Goal: Task Accomplishment & Management: Manage account settings

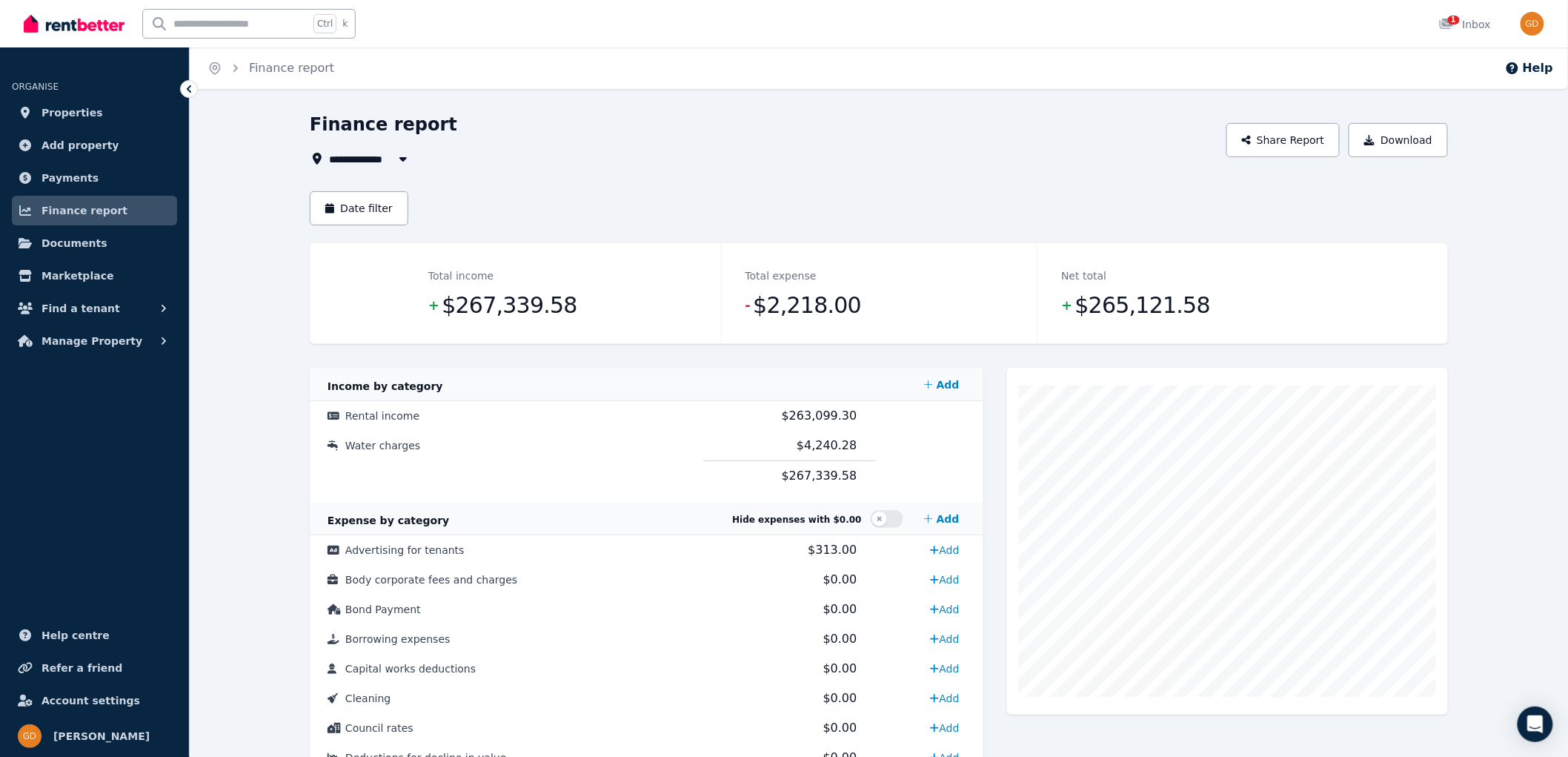
click at [403, 157] on icon "button" at bounding box center [403, 159] width 14 height 12
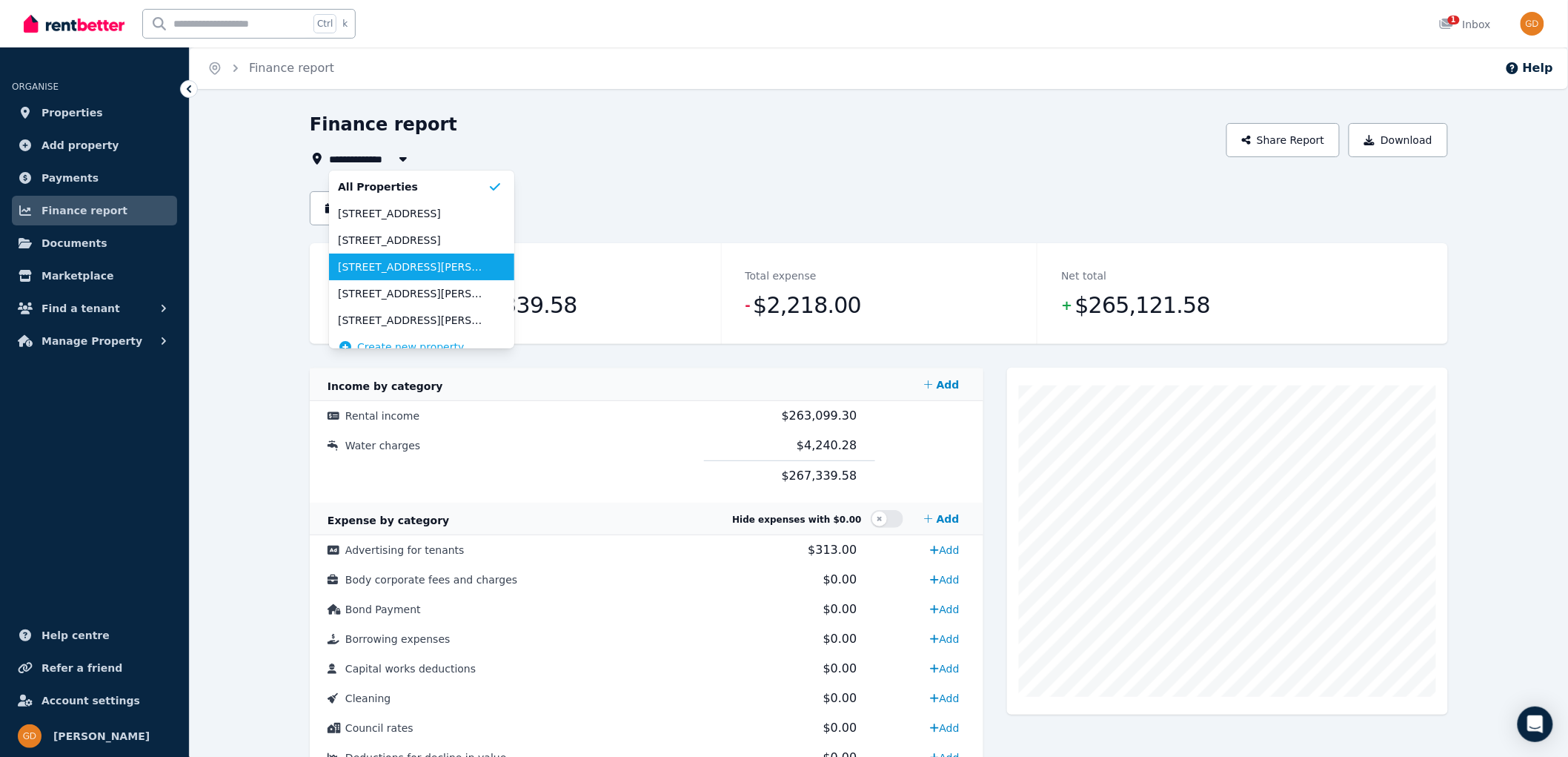
click at [406, 269] on span "[STREET_ADDRESS][PERSON_NAME][PERSON_NAME]" at bounding box center [413, 266] width 150 height 14
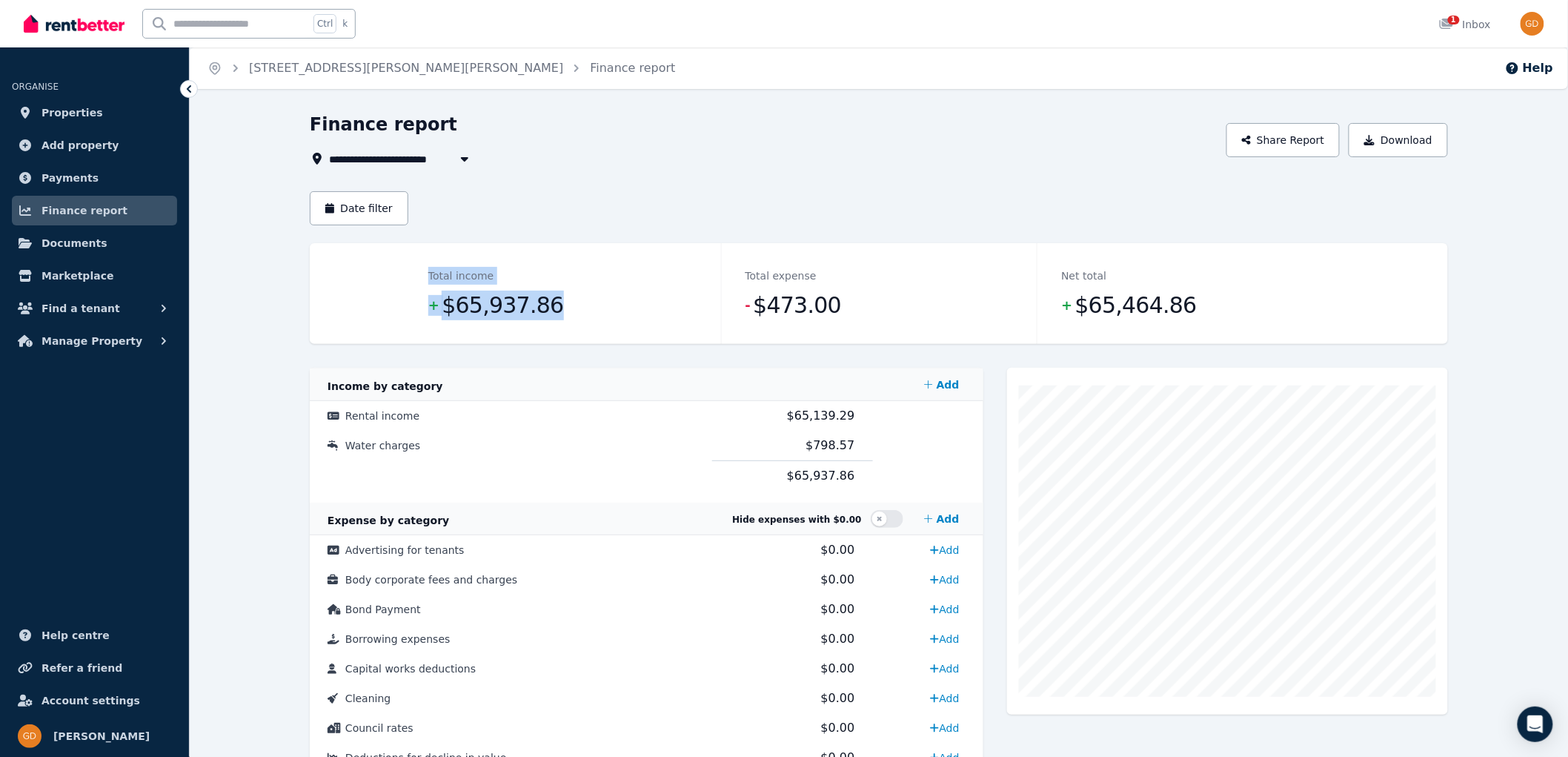
drag, startPoint x: 406, startPoint y: 269, endPoint x: 736, endPoint y: 325, distance: 334.7
click at [736, 325] on dl "Total income + $65,937.86 Total expense - $473.00 Net total + $65,464.86" at bounding box center [879, 293] width 949 height 101
click at [1382, 139] on button "Download" at bounding box center [1398, 139] width 99 height 34
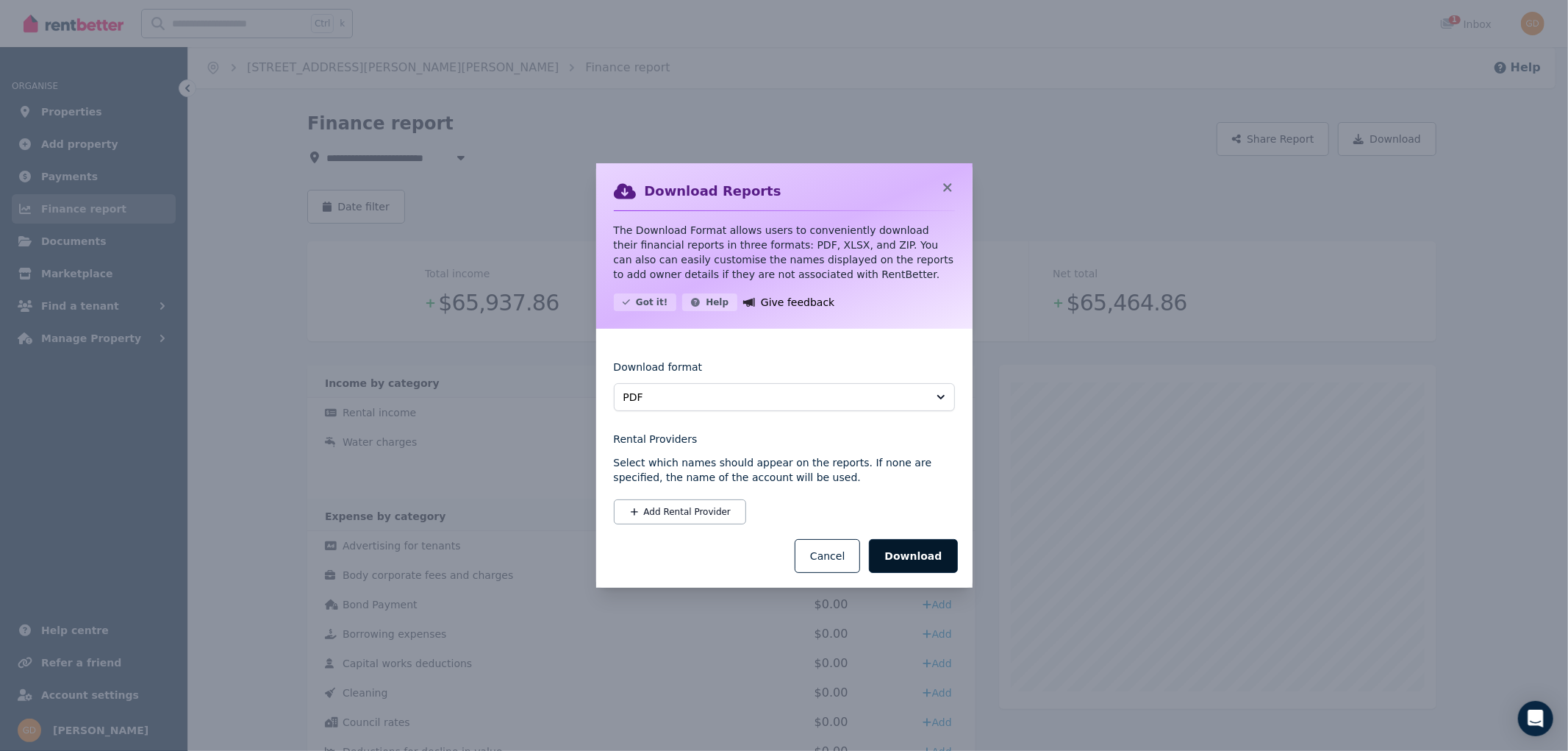
click at [929, 553] on button "Download" at bounding box center [913, 555] width 89 height 33
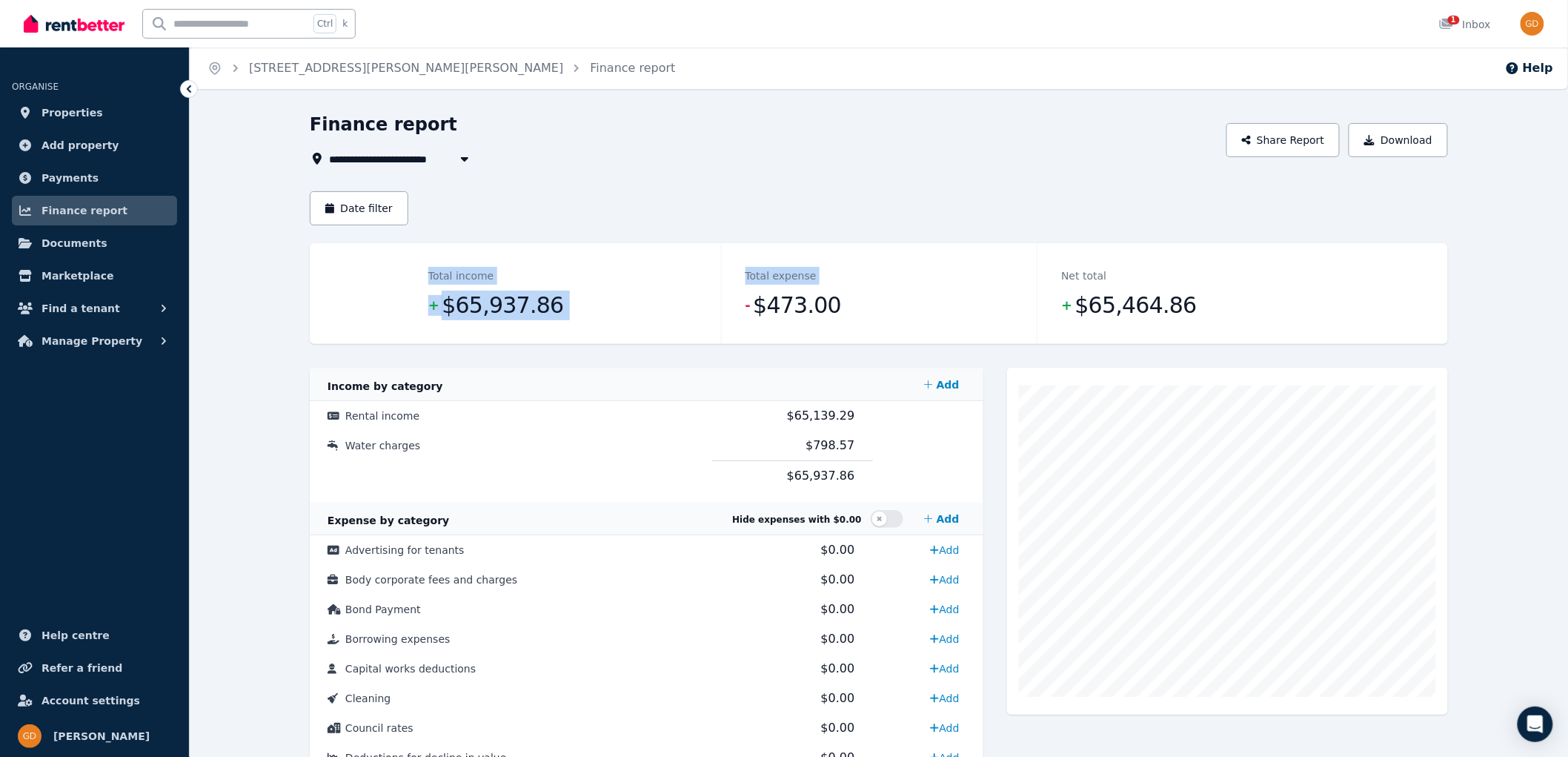
click at [464, 156] on icon "button" at bounding box center [464, 159] width 14 height 12
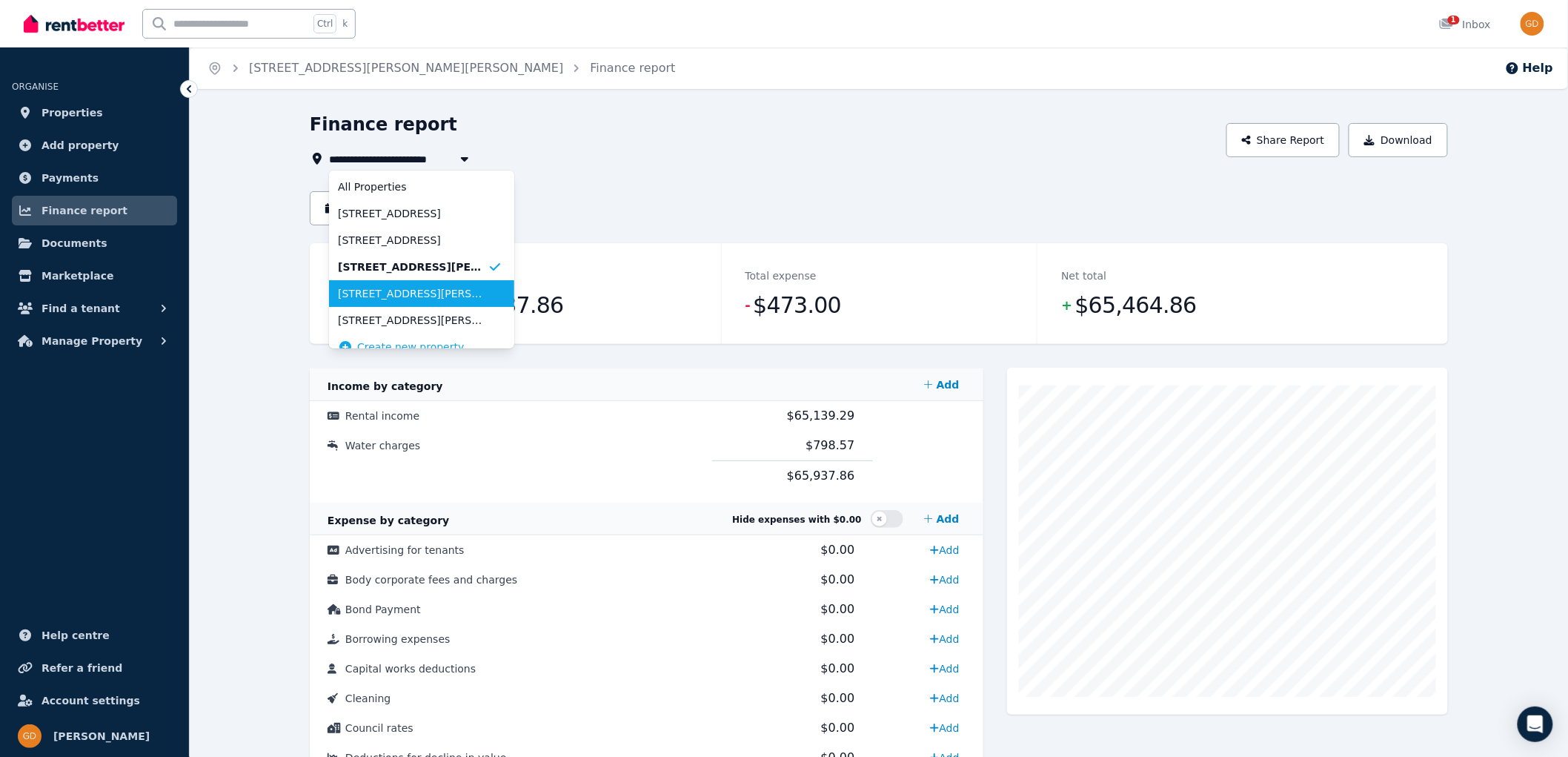
click at [410, 299] on span "[STREET_ADDRESS][PERSON_NAME][PERSON_NAME]" at bounding box center [413, 293] width 150 height 14
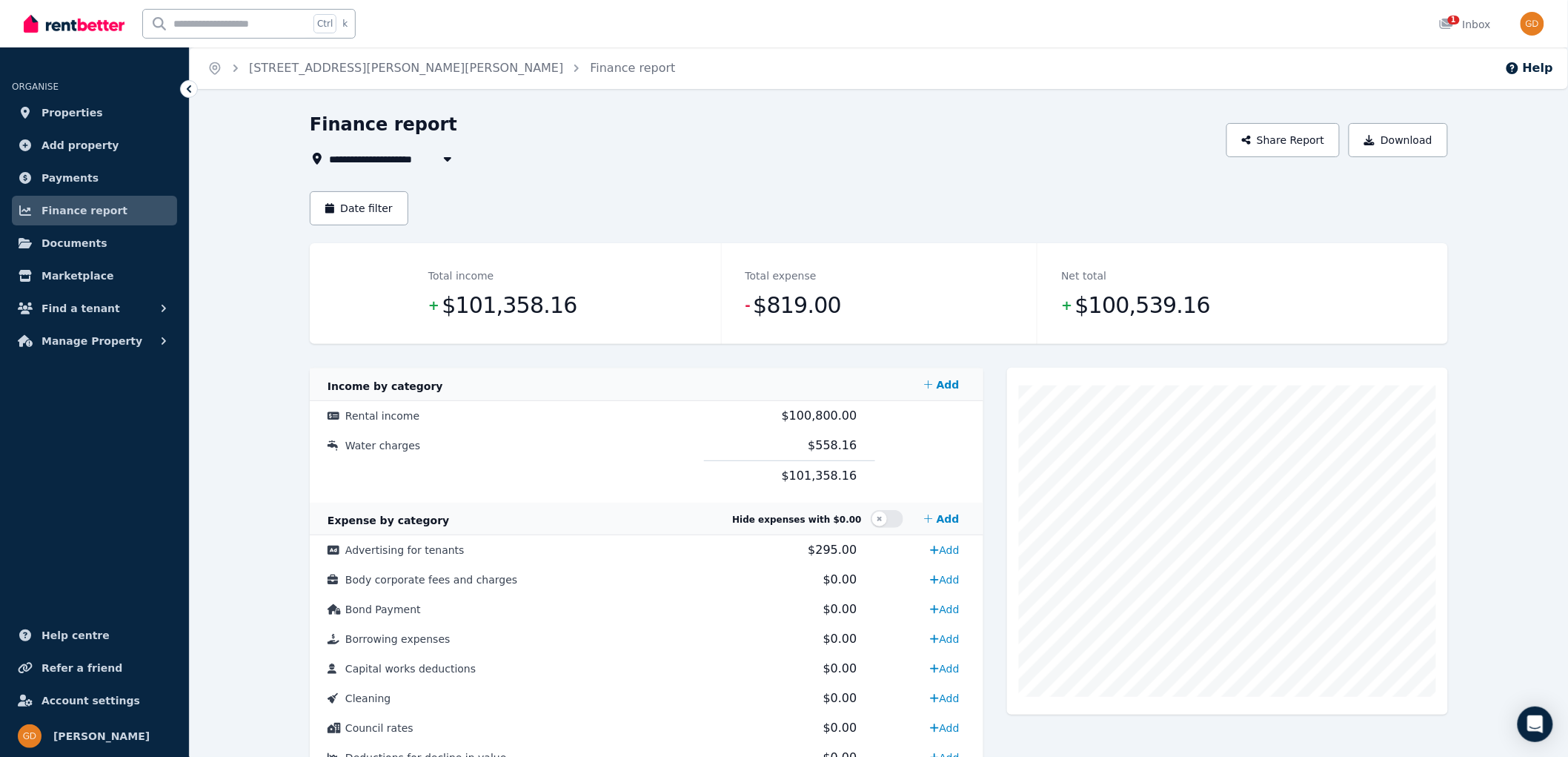
click at [448, 157] on icon "button" at bounding box center [447, 159] width 14 height 12
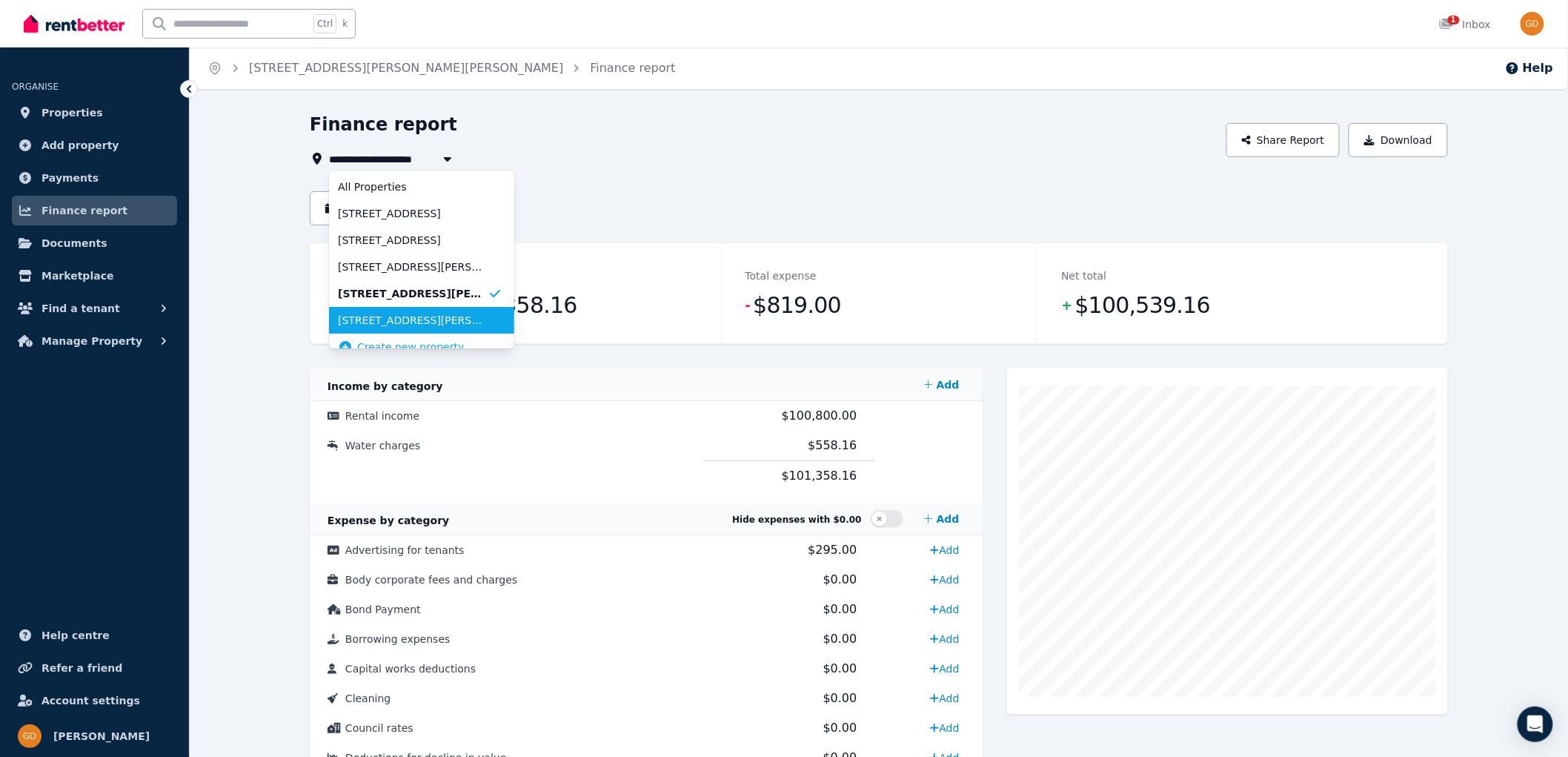
click at [406, 328] on li "[STREET_ADDRESS][PERSON_NAME][PERSON_NAME]" at bounding box center [421, 320] width 186 height 27
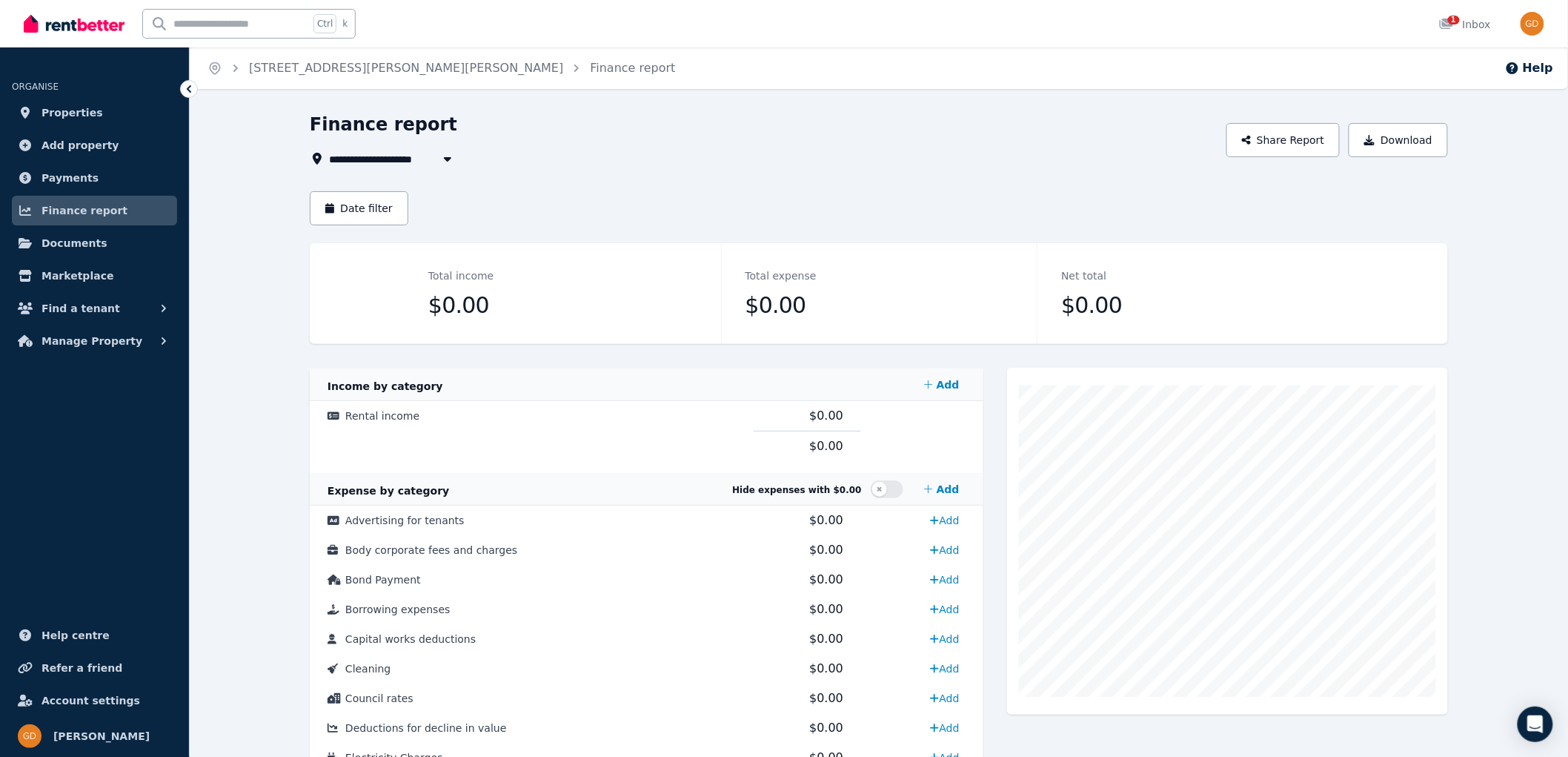
click at [447, 161] on icon "button" at bounding box center [448, 159] width 8 height 5
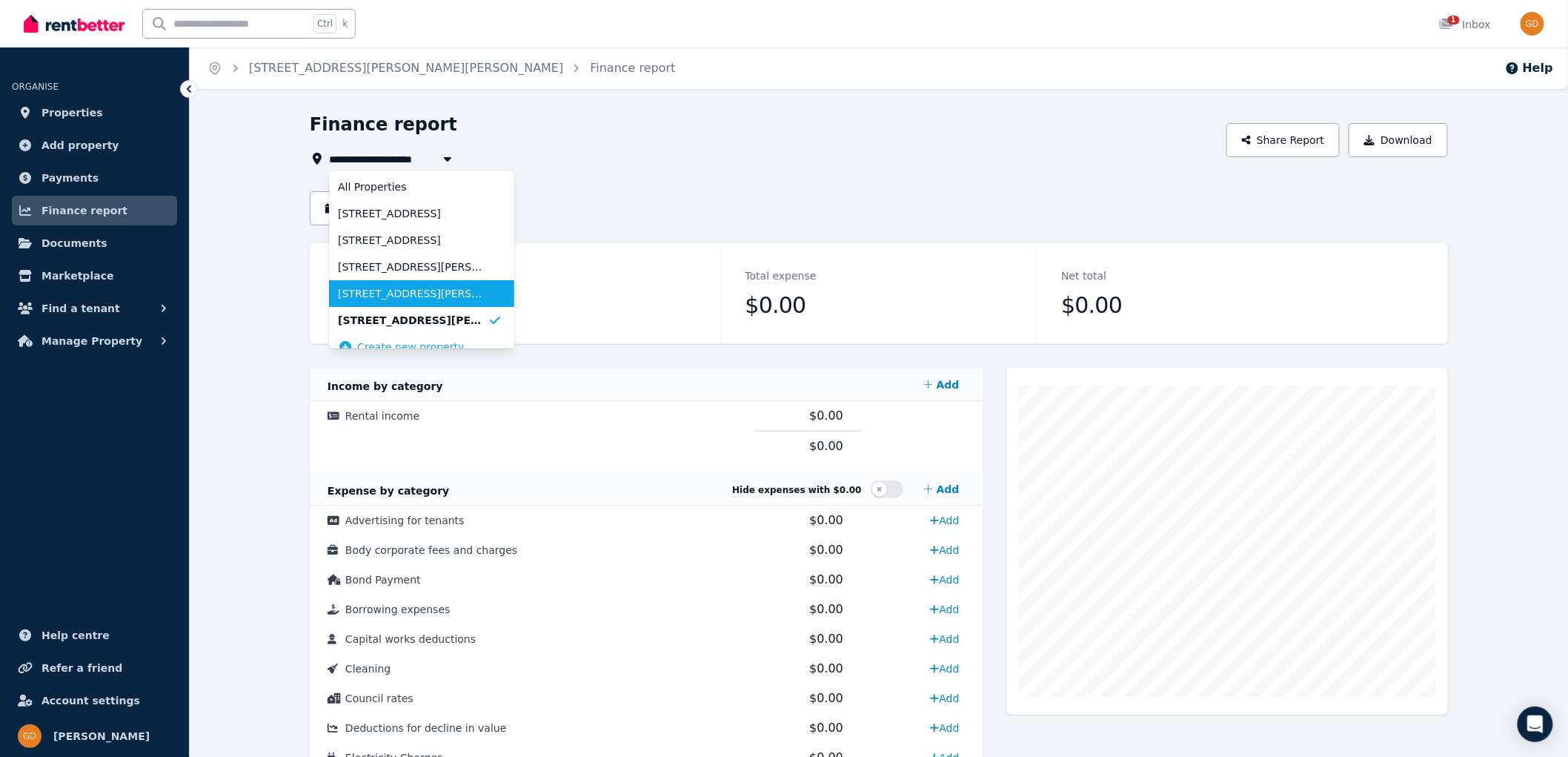
click at [418, 297] on span "[STREET_ADDRESS][PERSON_NAME][PERSON_NAME]" at bounding box center [413, 293] width 150 height 14
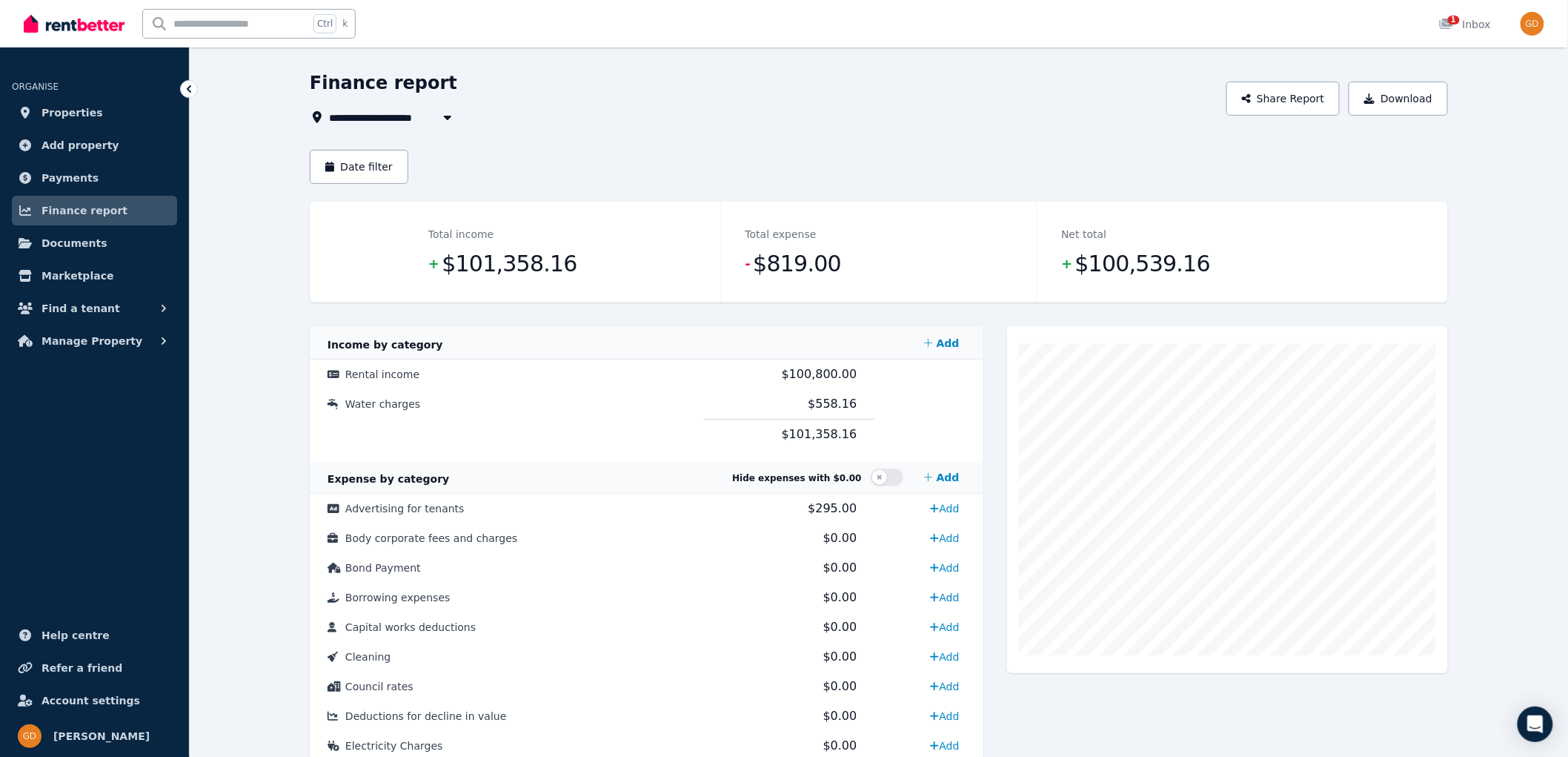
scroll to position [42, 0]
click at [1401, 102] on button "Download" at bounding box center [1398, 97] width 99 height 34
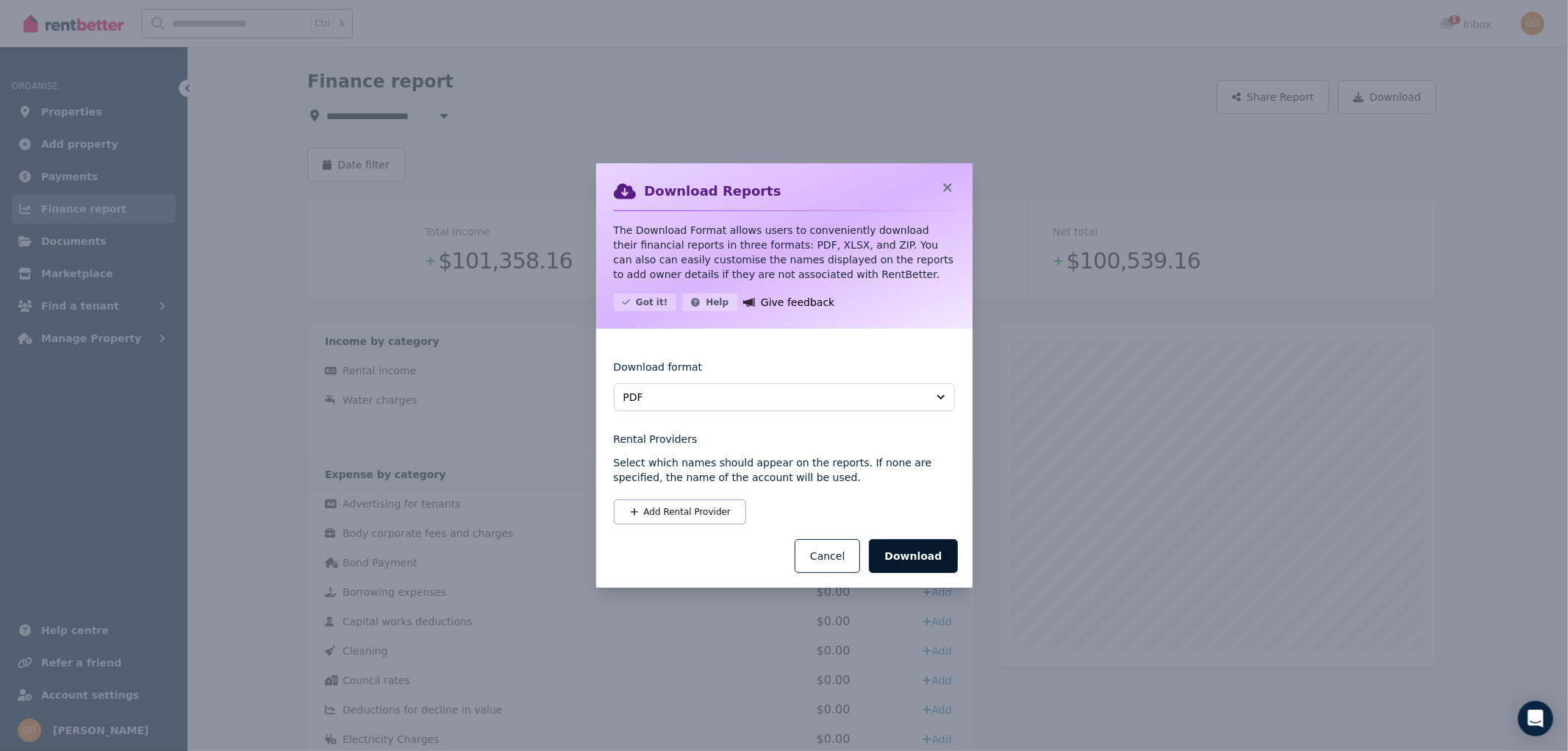
click at [939, 552] on button "Download" at bounding box center [913, 555] width 89 height 33
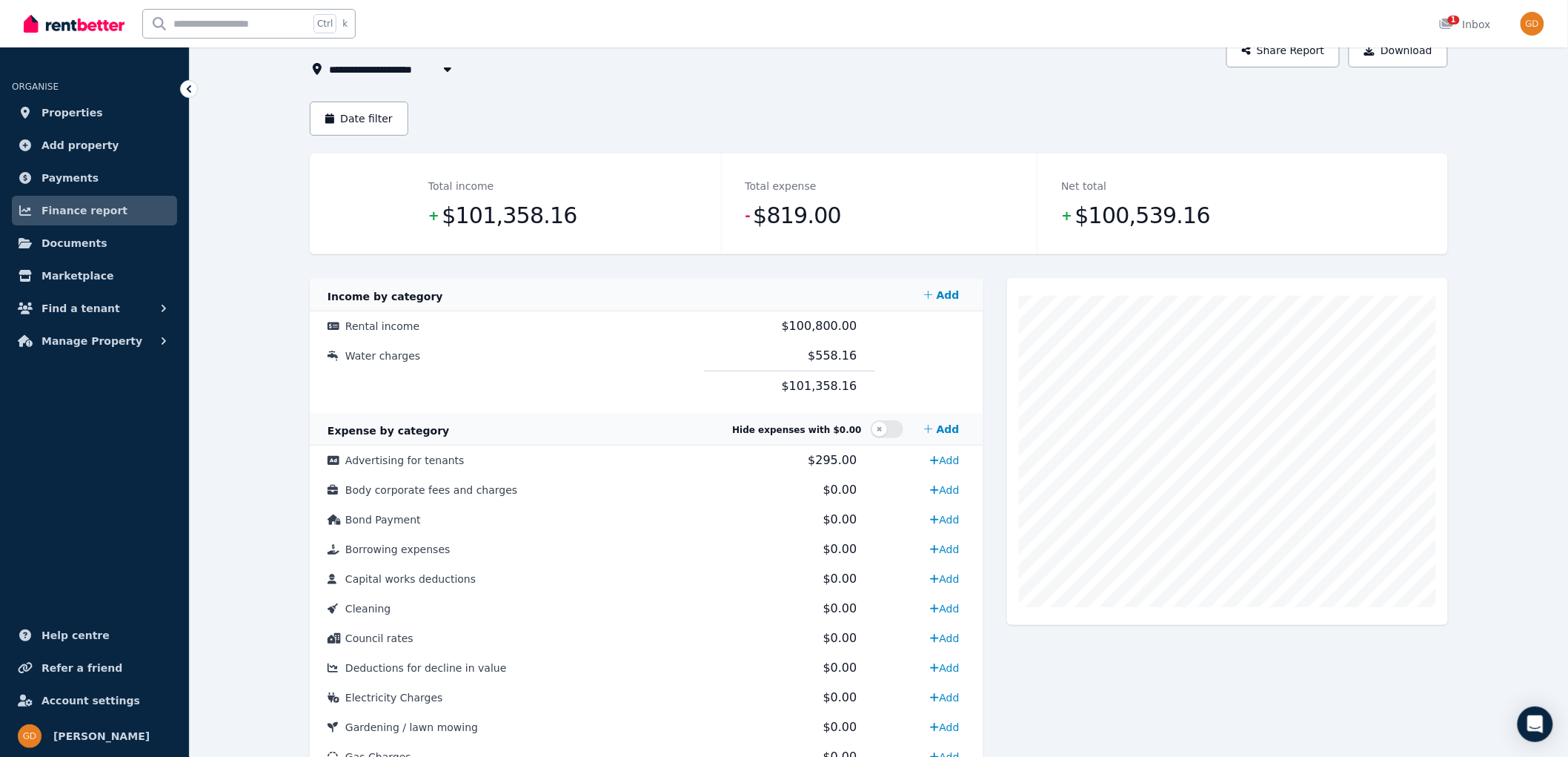
scroll to position [0, 0]
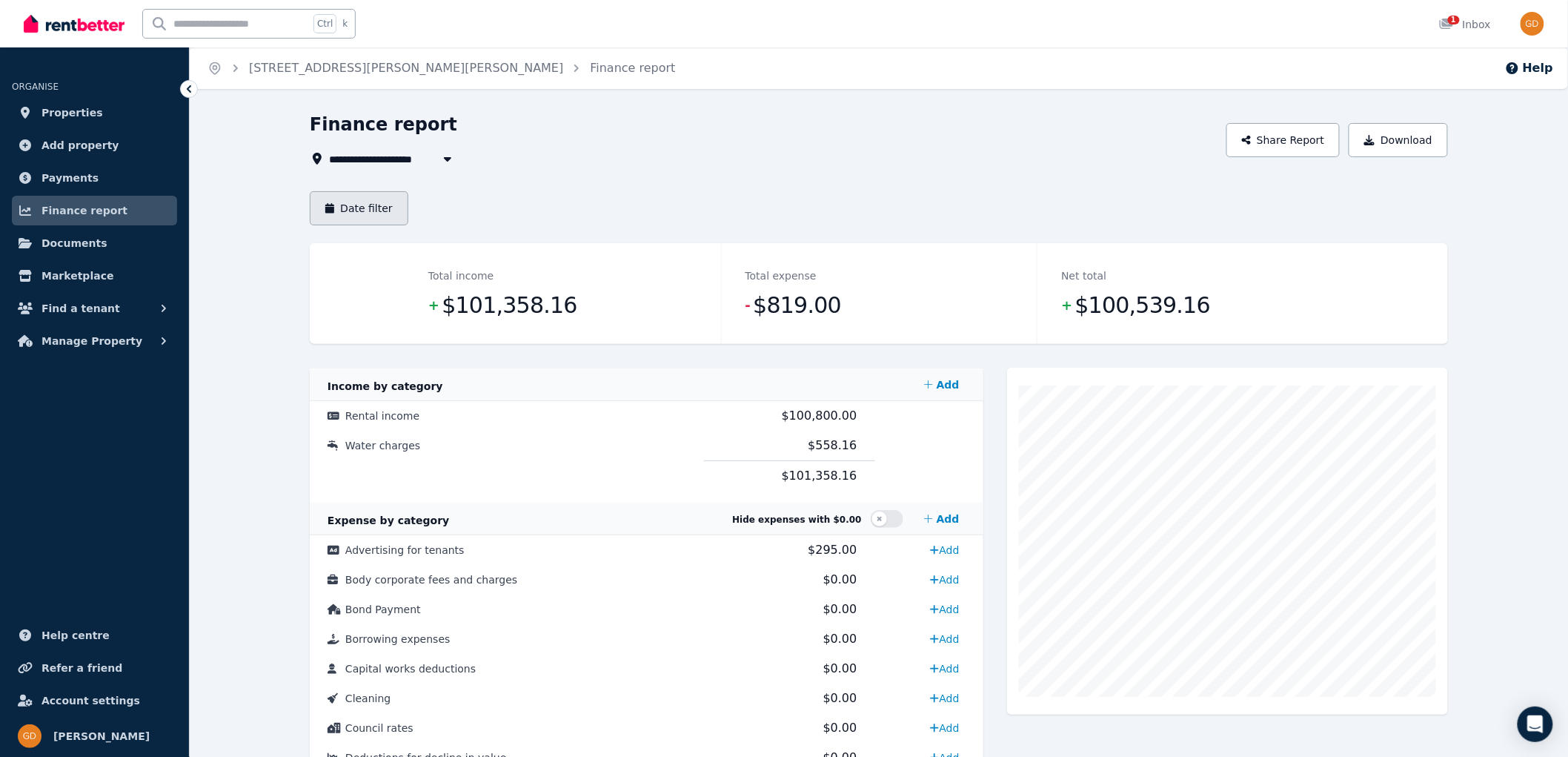
click at [358, 213] on button "Date filter" at bounding box center [359, 208] width 99 height 34
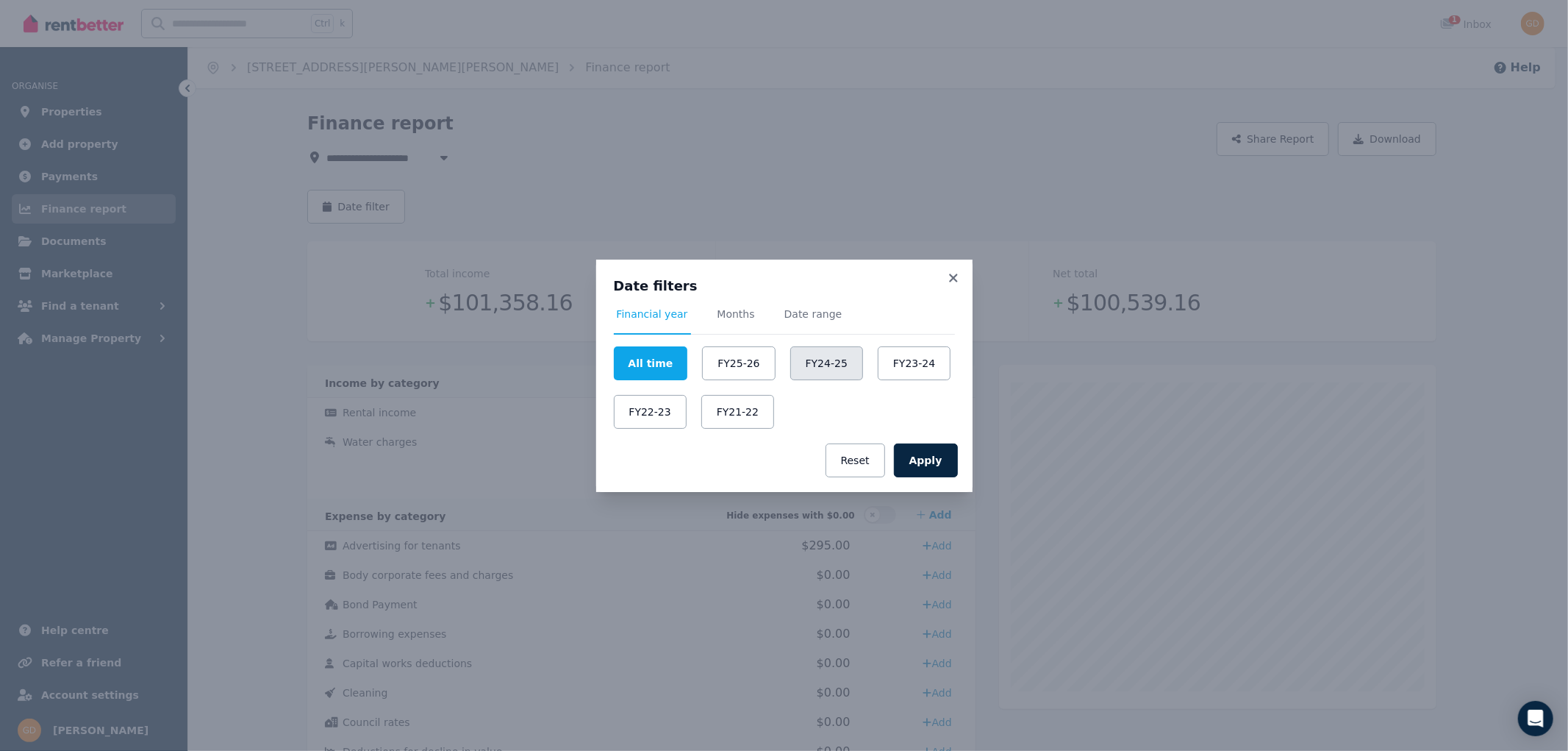
click at [811, 355] on button "FY24-25" at bounding box center [827, 363] width 72 height 33
click at [931, 458] on button "Apply" at bounding box center [925, 460] width 64 height 33
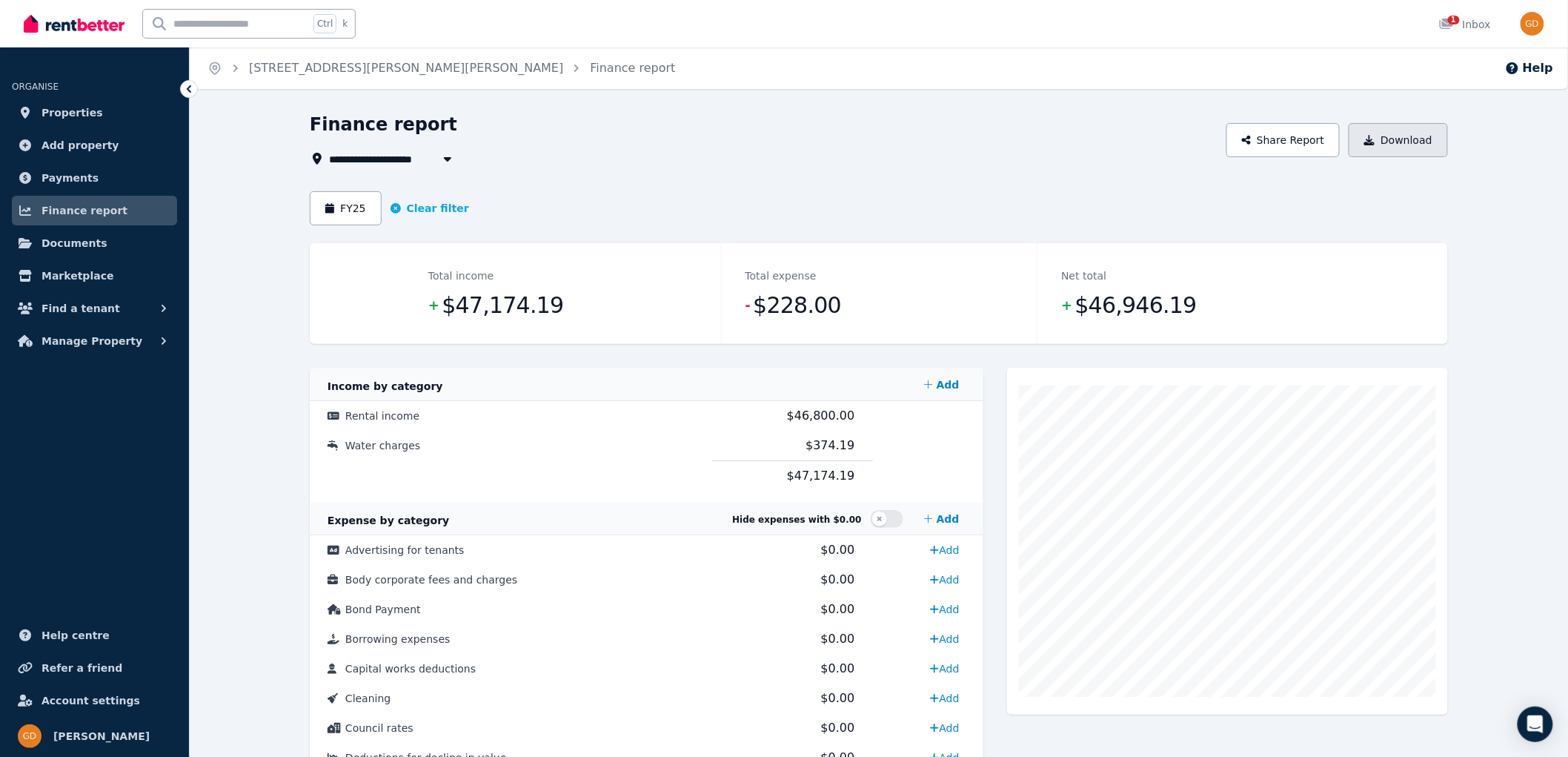
click at [1393, 144] on button "Download" at bounding box center [1398, 139] width 99 height 34
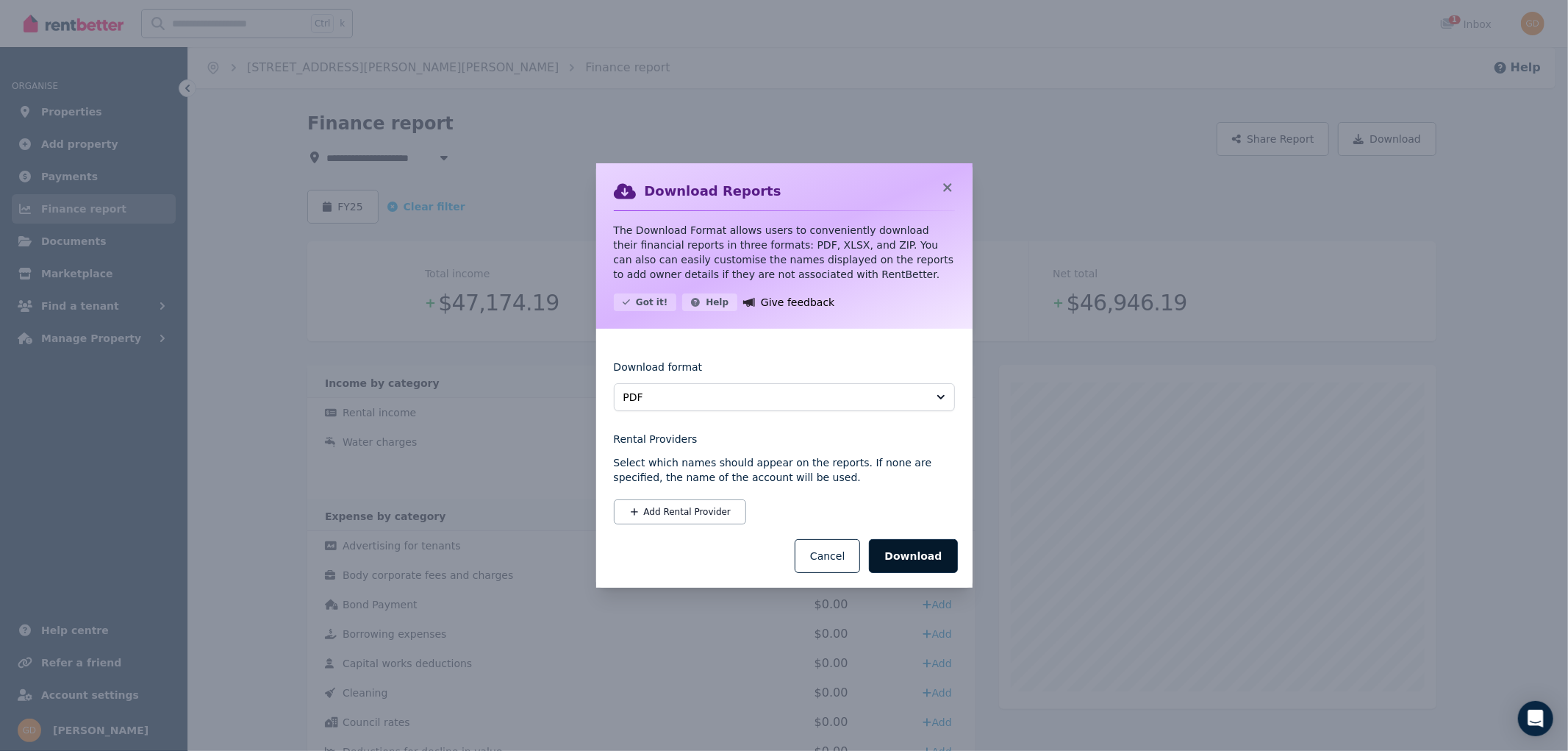
click at [929, 546] on button "Download" at bounding box center [913, 555] width 89 height 33
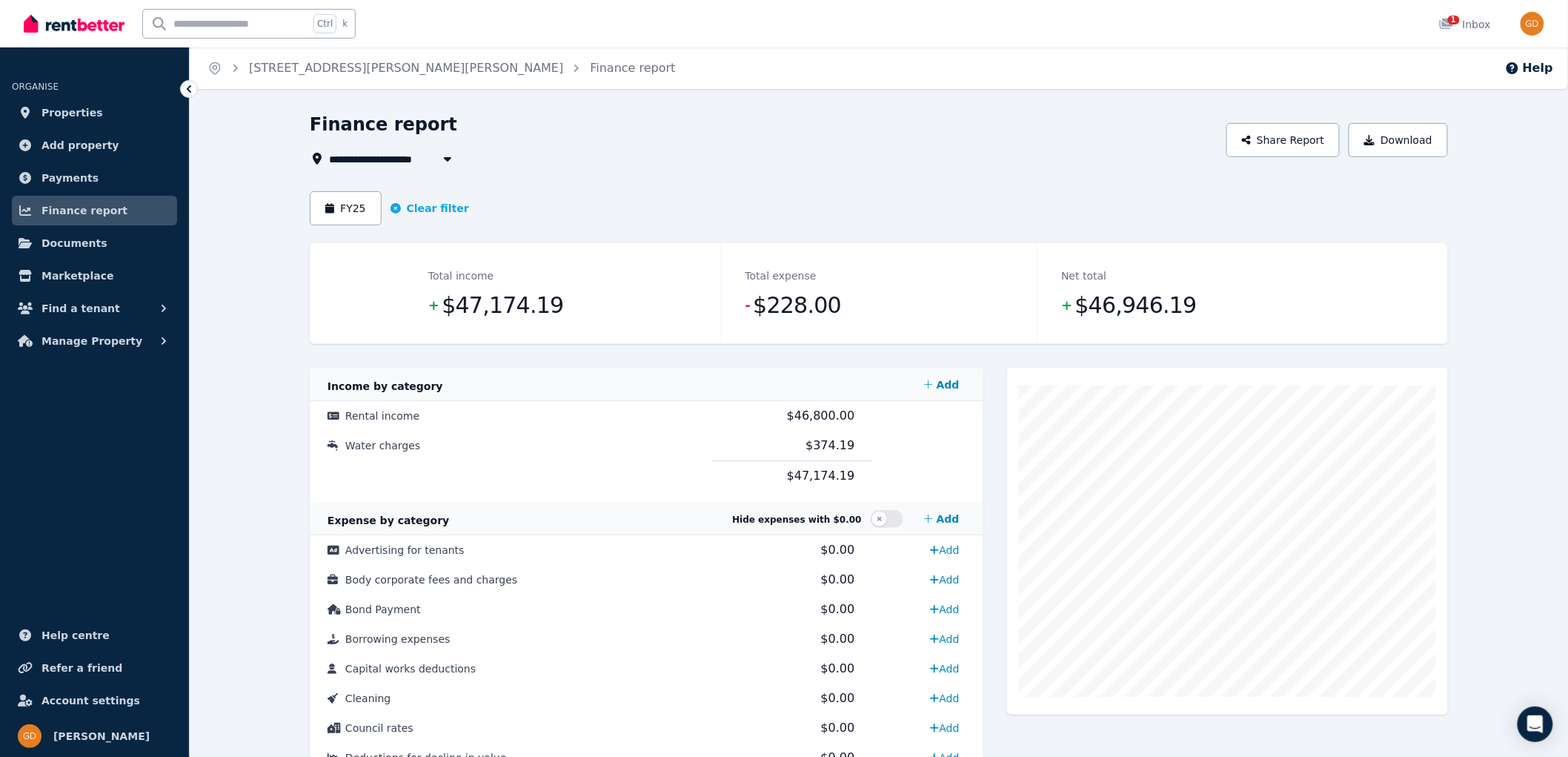
click at [441, 158] on icon "button" at bounding box center [447, 159] width 14 height 12
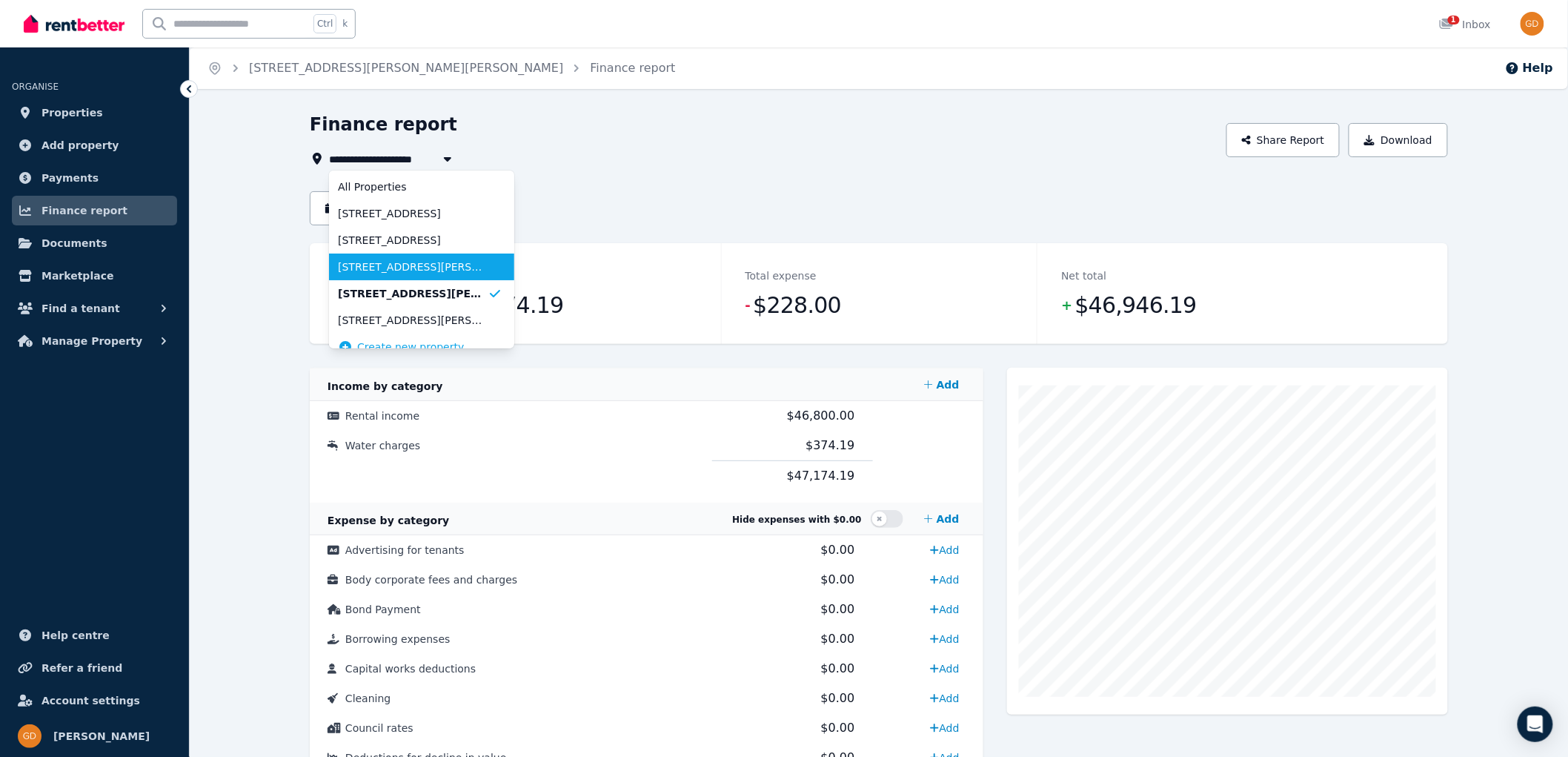
click at [436, 265] on span "[STREET_ADDRESS][PERSON_NAME][PERSON_NAME]" at bounding box center [413, 266] width 150 height 14
type input "**********"
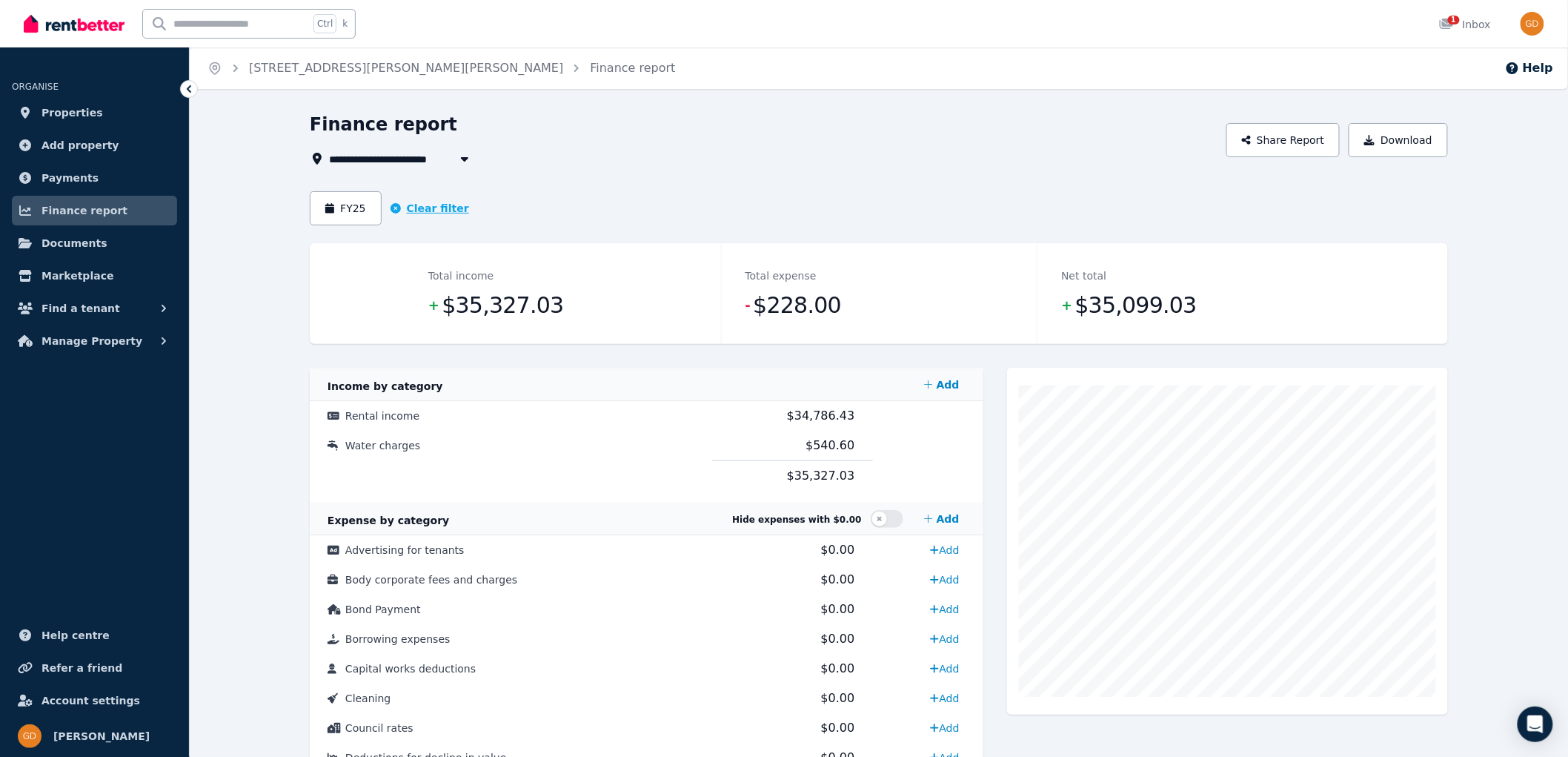
click at [421, 206] on button "Clear filter" at bounding box center [430, 208] width 79 height 14
click at [373, 212] on button "Date filter" at bounding box center [359, 208] width 99 height 34
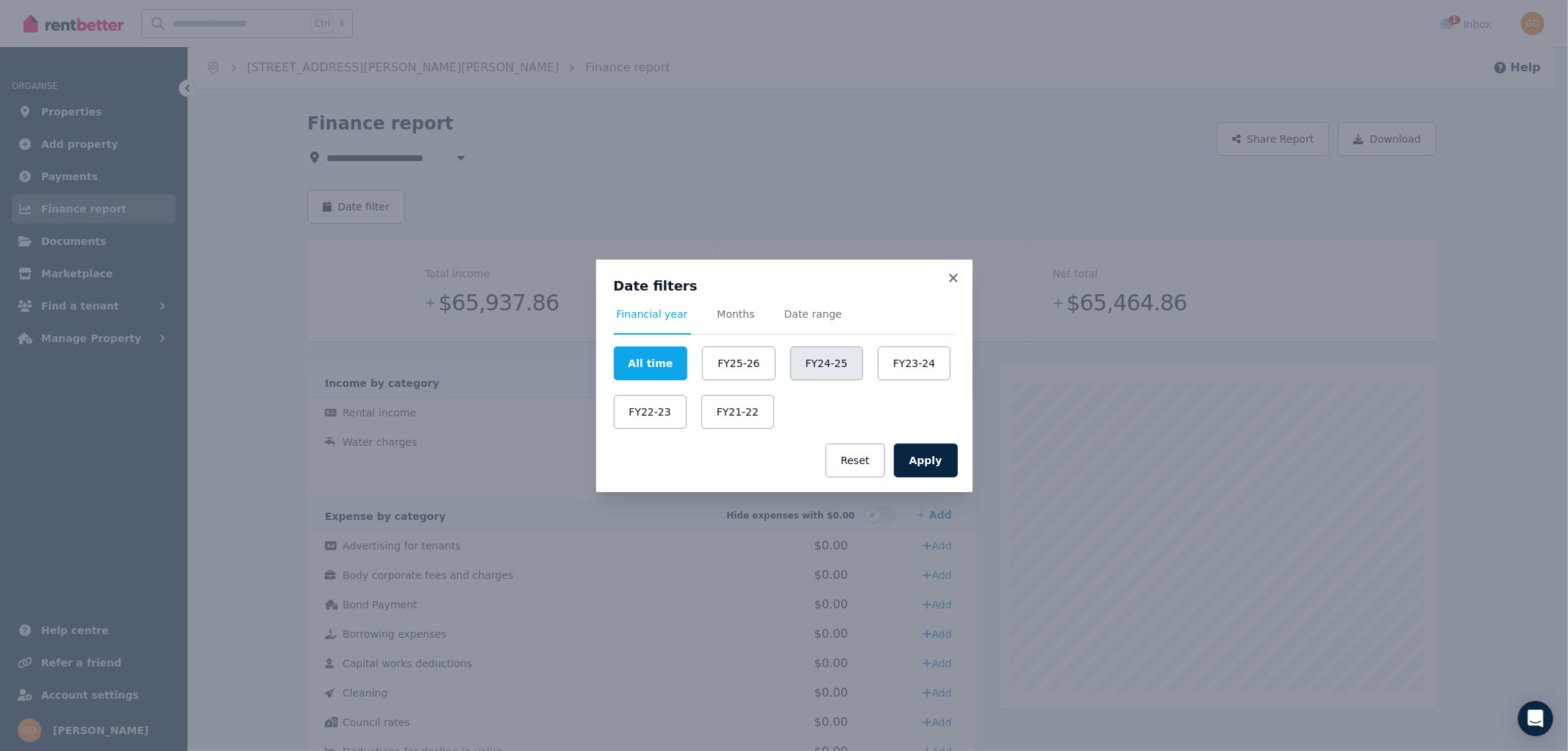
click at [804, 366] on button "FY24-25" at bounding box center [827, 363] width 72 height 33
click at [932, 467] on button "Apply" at bounding box center [925, 460] width 64 height 33
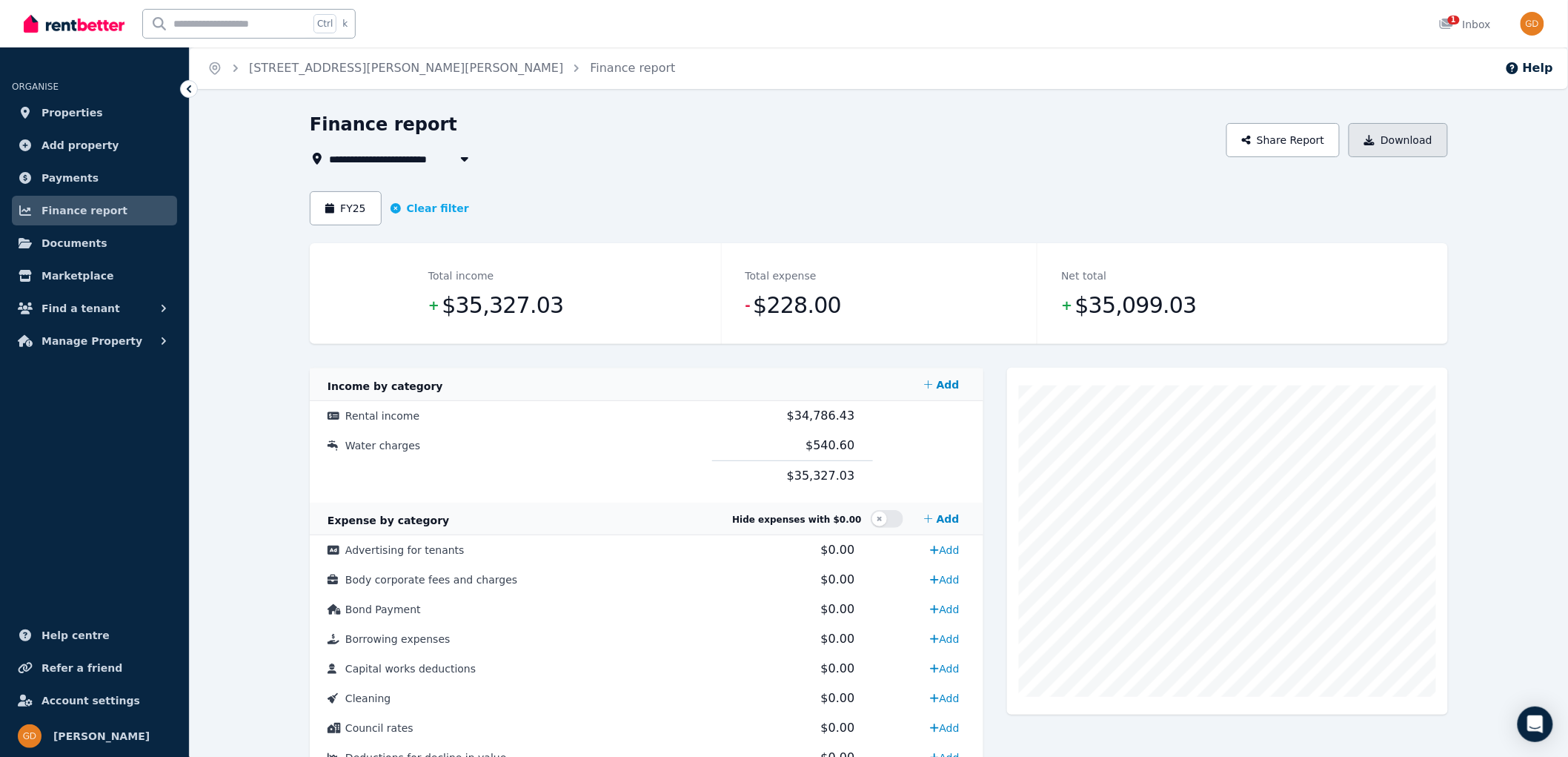
click at [1418, 139] on button "Download" at bounding box center [1398, 139] width 99 height 34
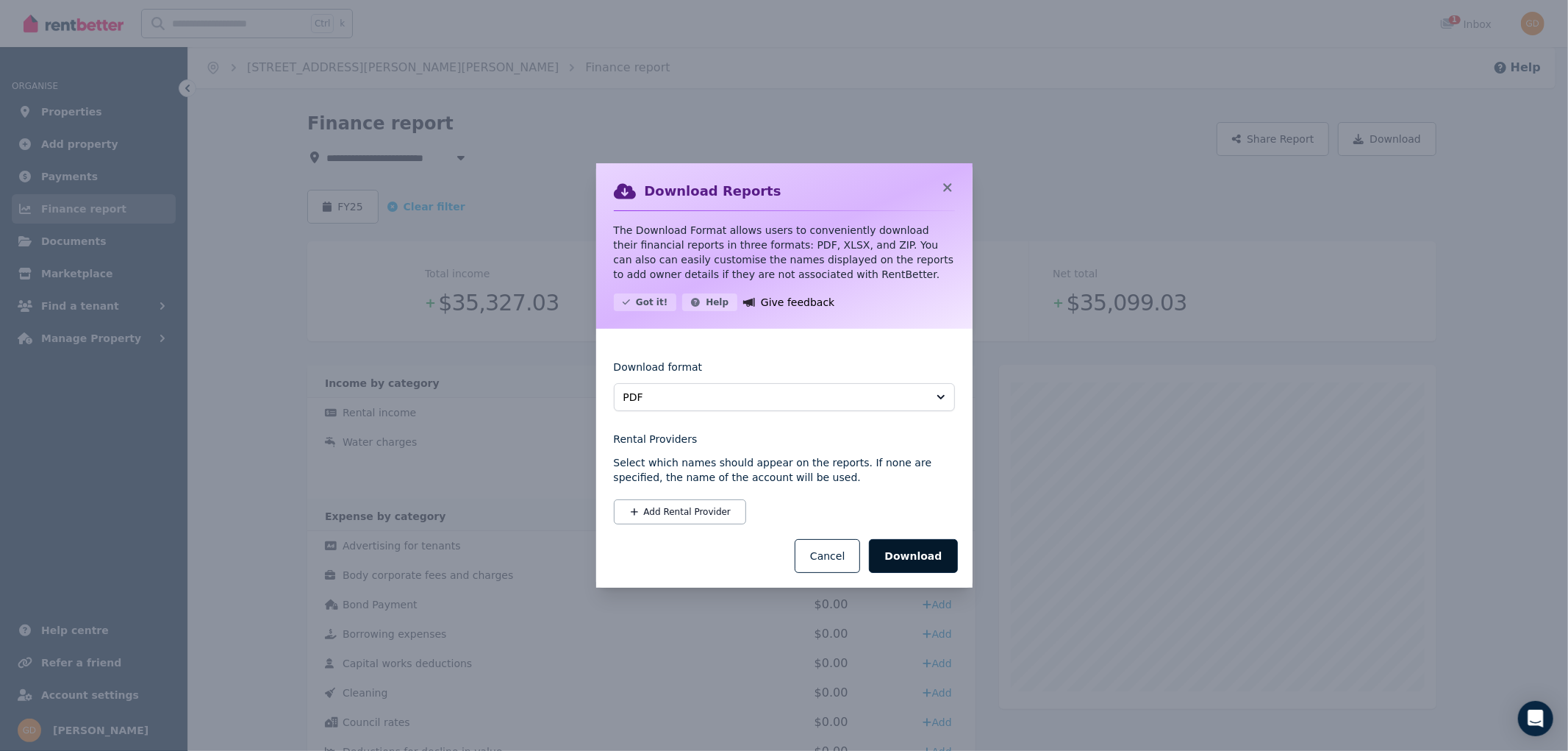
click at [918, 555] on button "Download" at bounding box center [913, 555] width 89 height 33
